Goal: Understand process/instructions

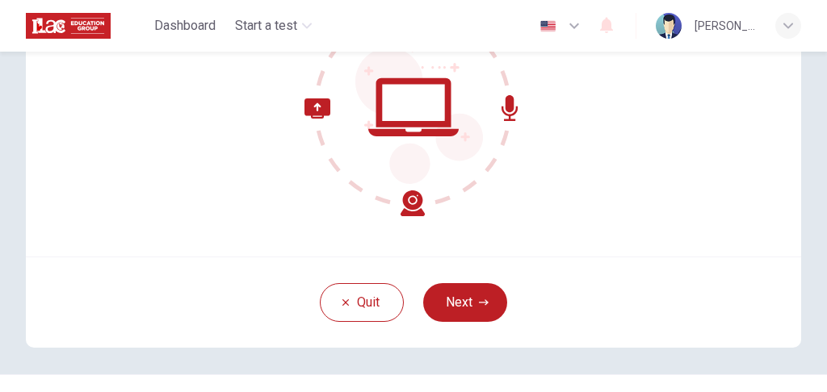
scroll to position [248, 0]
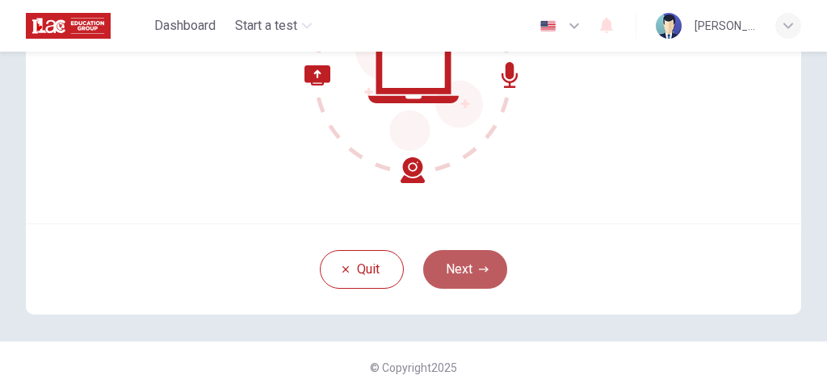
click at [472, 268] on button "Next" at bounding box center [465, 269] width 84 height 39
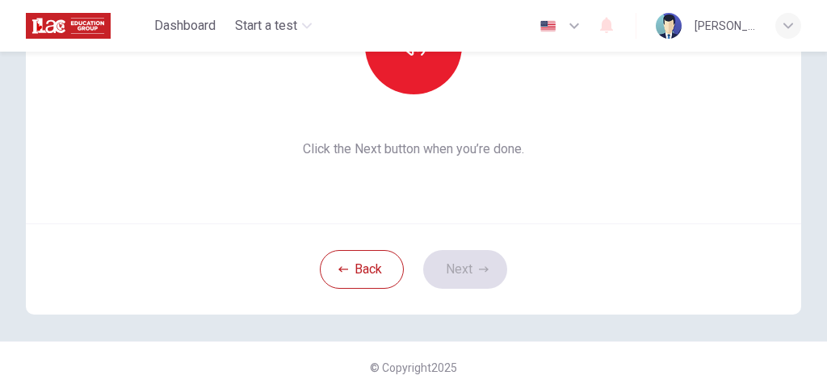
scroll to position [140, 0]
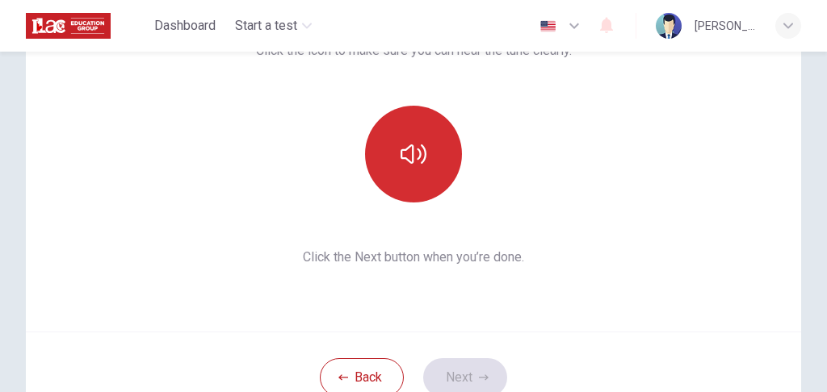
click at [400, 139] on button "button" at bounding box center [413, 154] width 97 height 97
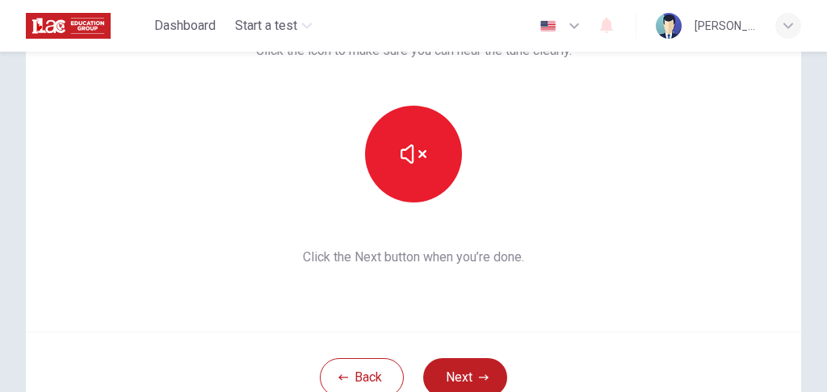
click at [538, 308] on div "This section requires audio. Click the icon to make sure you can hear the tune …" at bounding box center [413, 138] width 775 height 388
click at [484, 374] on icon "button" at bounding box center [484, 378] width 10 height 10
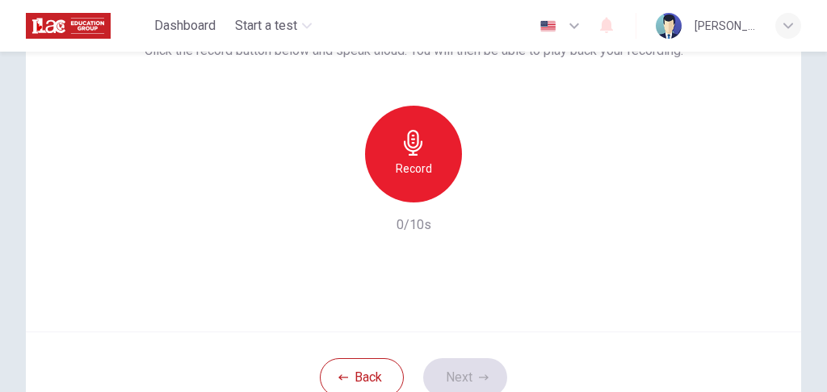
click at [408, 166] on h6 "Record" at bounding box center [414, 168] width 36 height 19
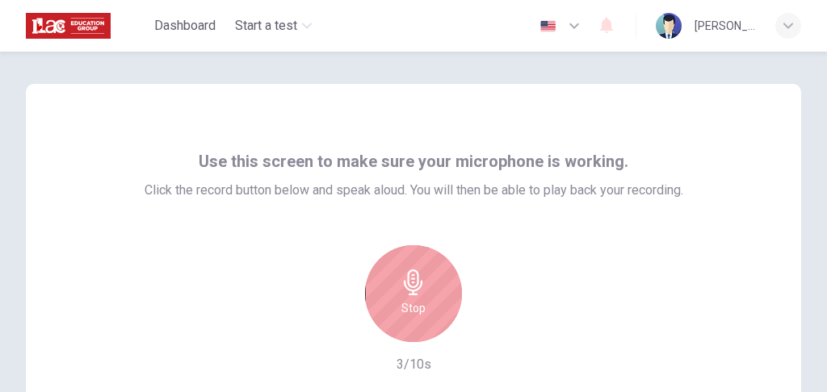
scroll to position [53, 0]
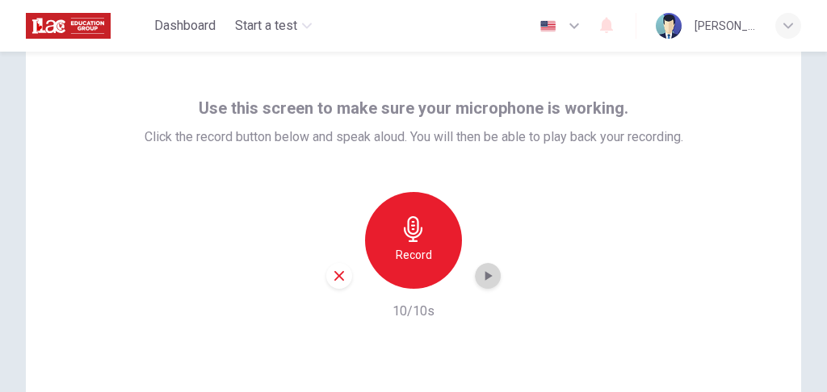
click at [482, 280] on icon "button" at bounding box center [488, 276] width 16 height 16
click at [327, 276] on div "button" at bounding box center [339, 276] width 26 height 26
click at [425, 261] on h6 "Record" at bounding box center [414, 254] width 36 height 19
click at [488, 283] on icon "button" at bounding box center [488, 276] width 16 height 16
click at [333, 279] on icon "button" at bounding box center [339, 276] width 15 height 15
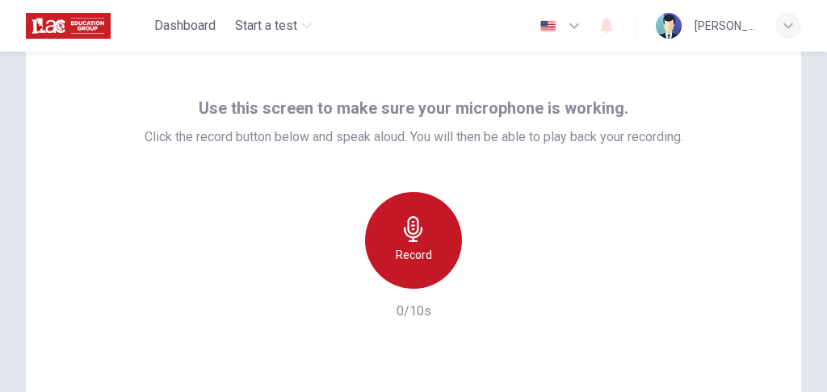
click at [410, 245] on h6 "Record" at bounding box center [414, 254] width 36 height 19
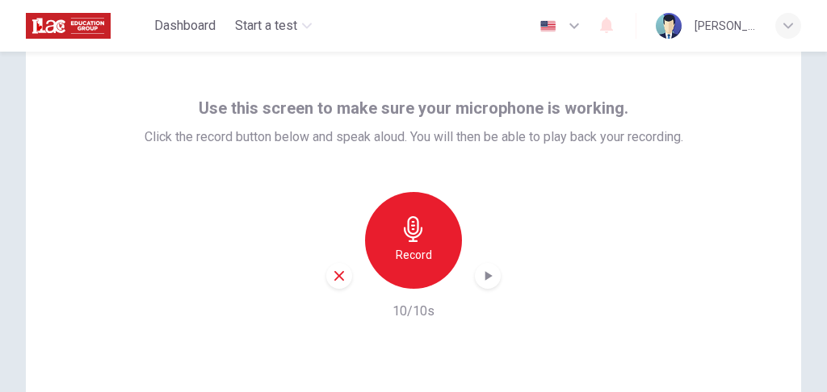
click at [478, 285] on div "button" at bounding box center [488, 276] width 26 height 26
click at [222, 205] on div "Record 10/10s" at bounding box center [414, 256] width 538 height 129
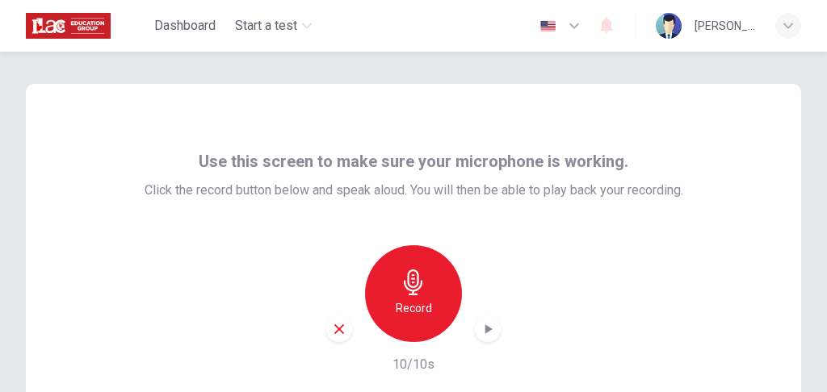
scroll to position [161, 0]
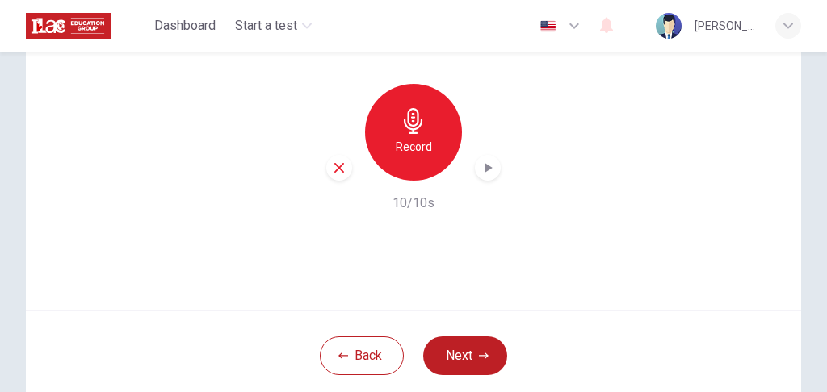
click at [337, 227] on div "Use this screen to make sure your microphone is working. Click the record butto…" at bounding box center [413, 116] width 775 height 388
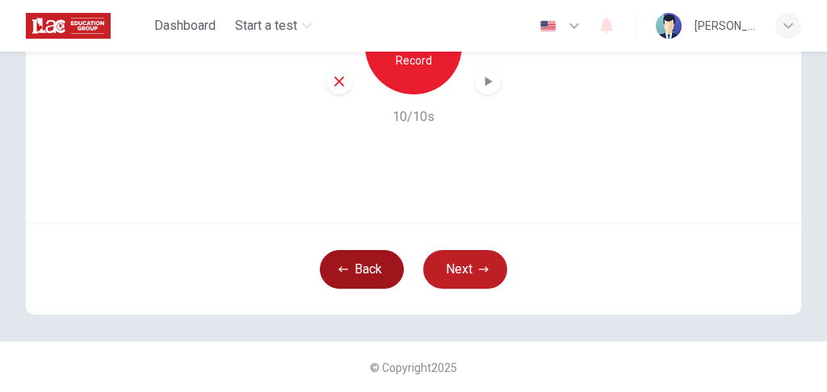
click at [345, 277] on button "Back" at bounding box center [362, 269] width 84 height 39
